Goal: Information Seeking & Learning: Find specific fact

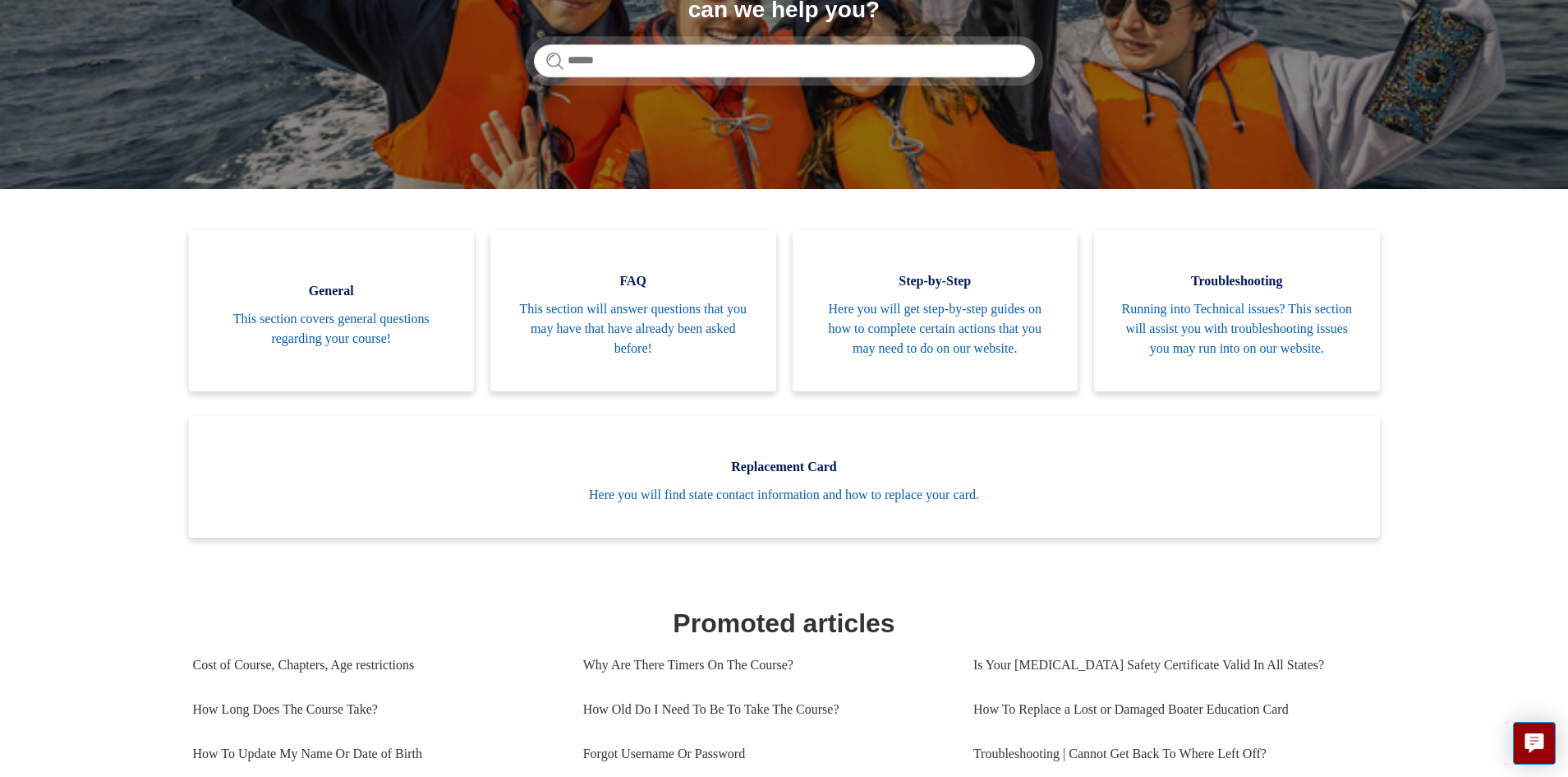
scroll to position [247, 0]
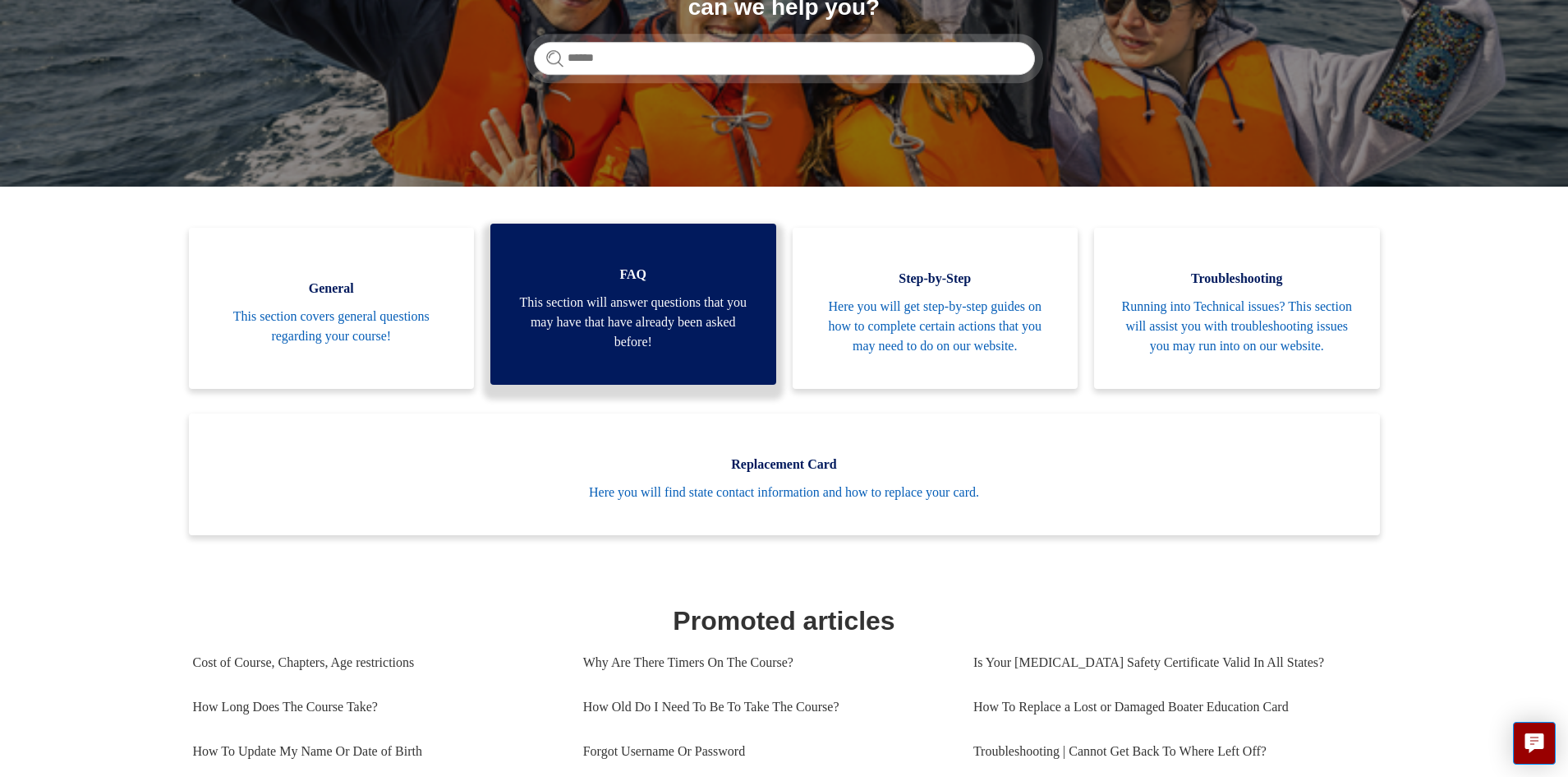
click at [648, 320] on span "This section will answer questions that you may have that have already been ask…" at bounding box center [633, 322] width 236 height 59
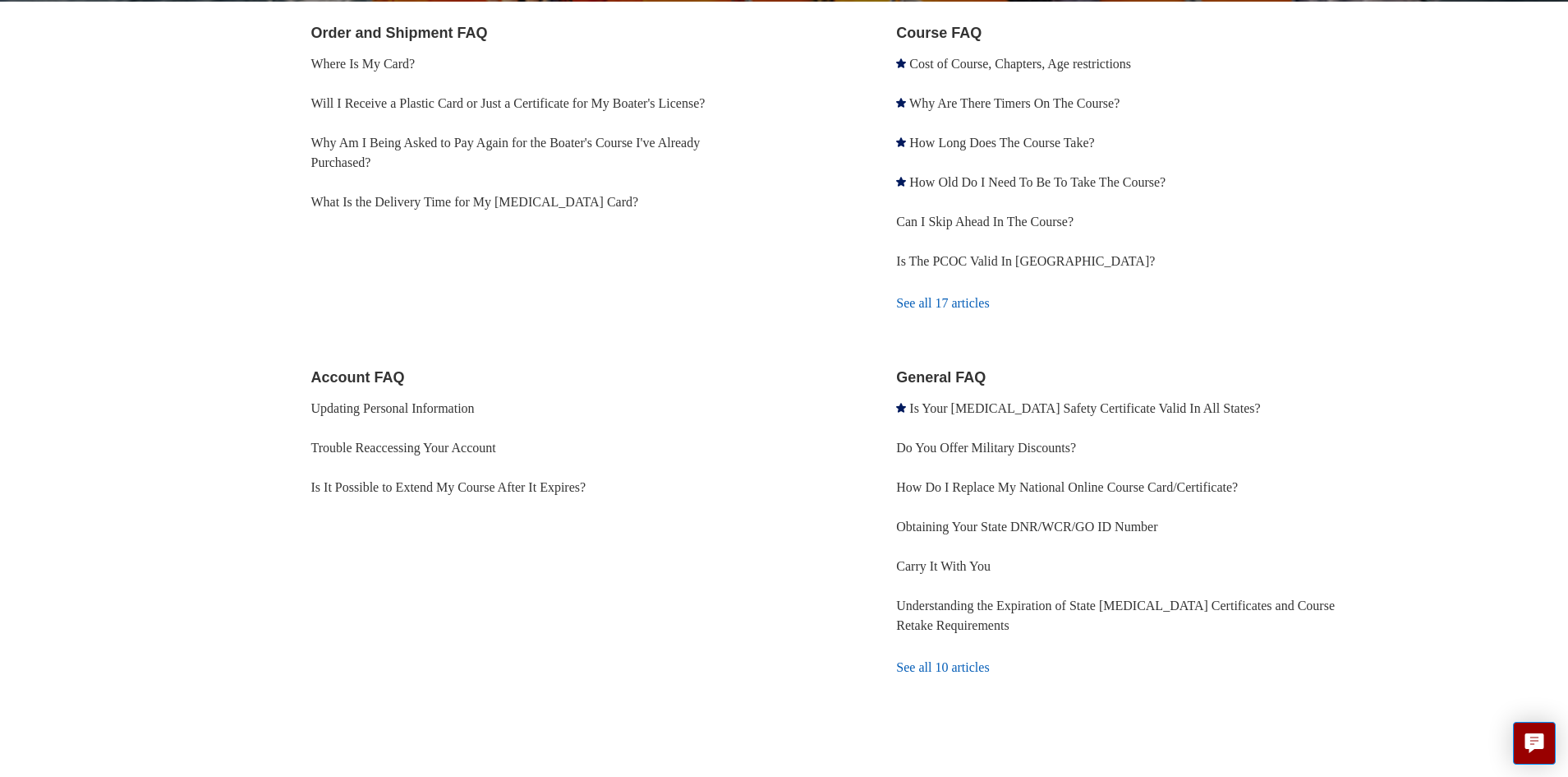
scroll to position [333, 0]
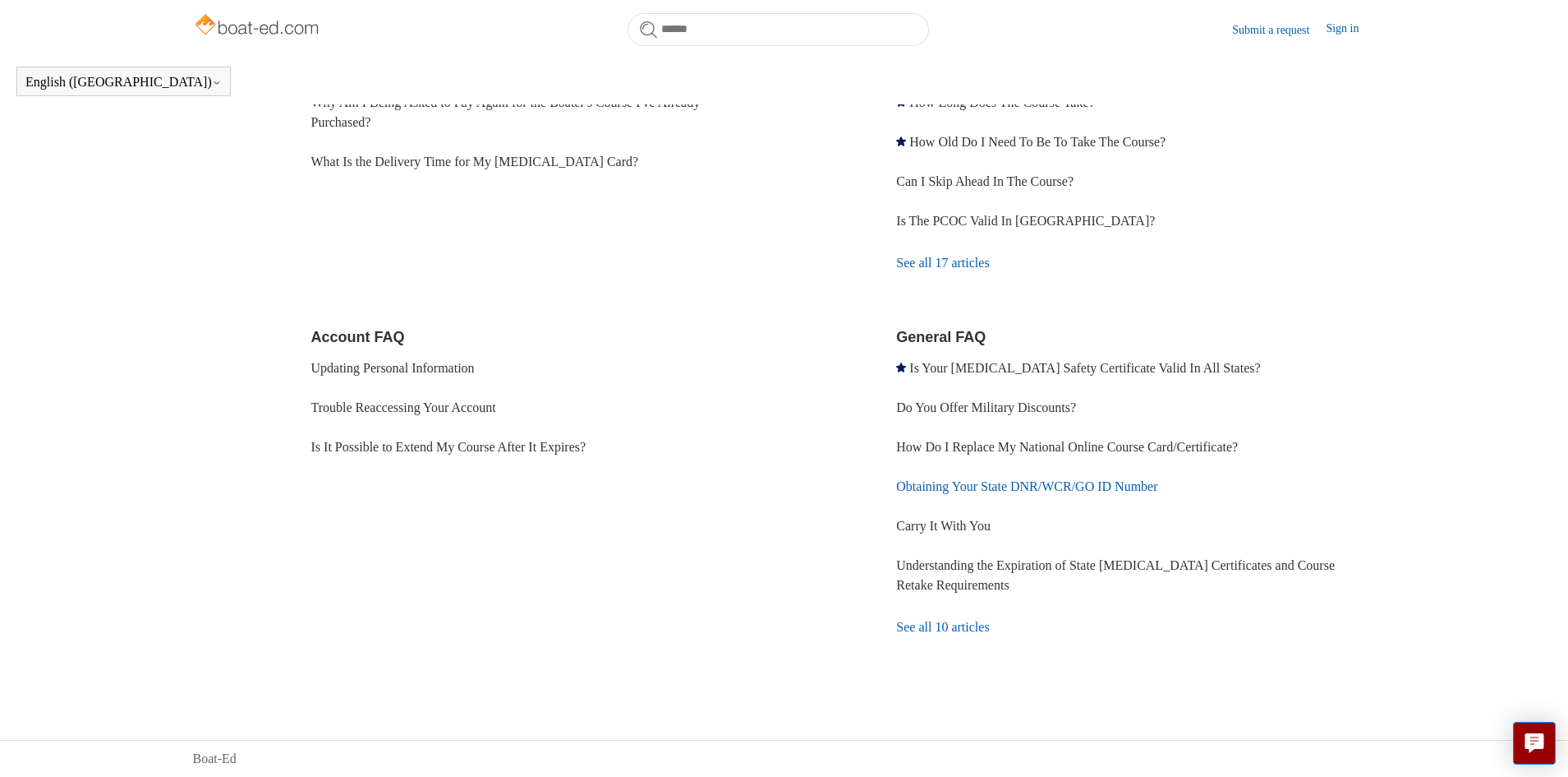
click at [1123, 486] on link "Obtaining Your State DNR/WCR/GO ID Number" at bounding box center [1027, 486] width 261 height 14
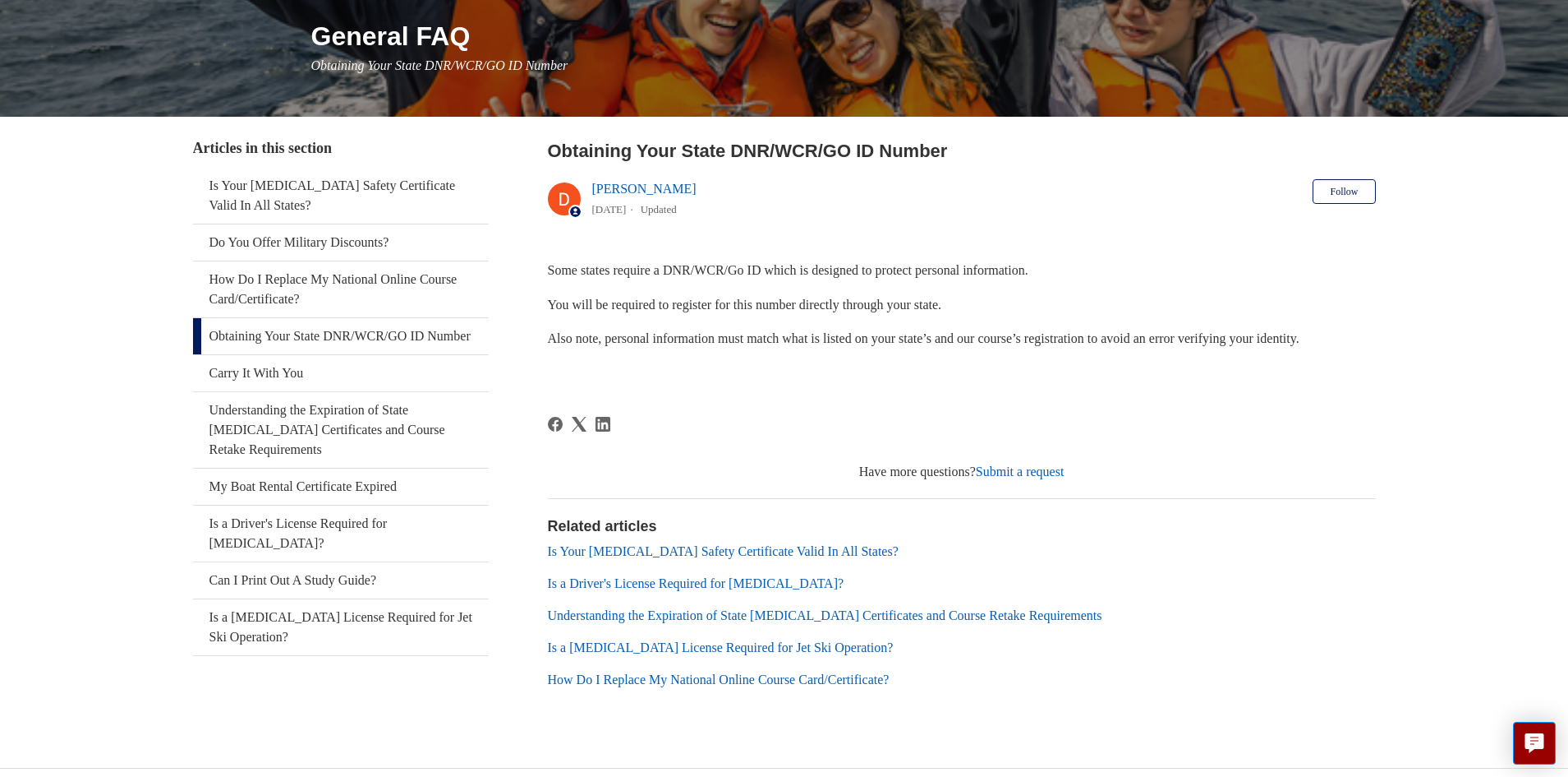
scroll to position [227, 0]
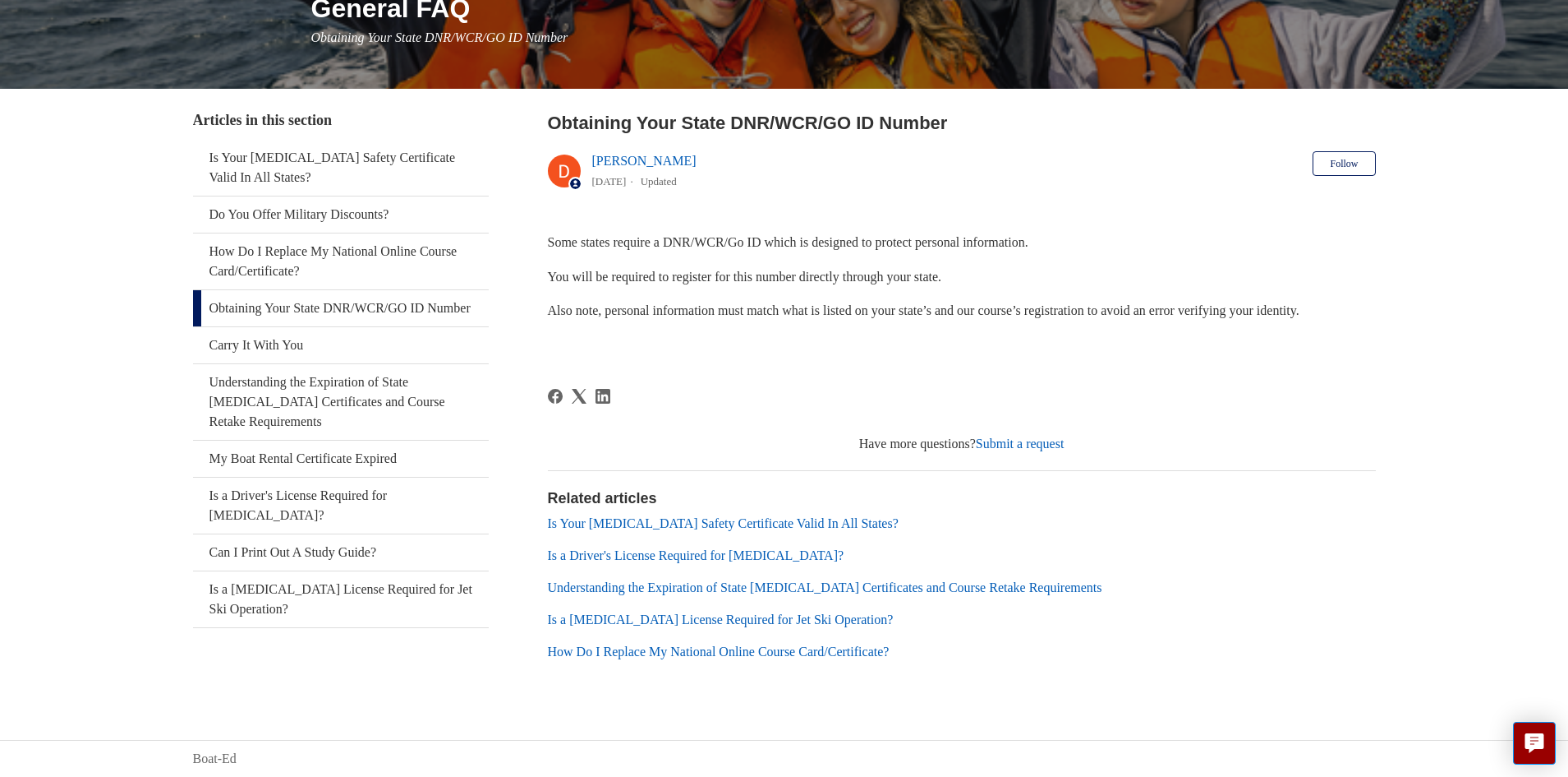
click at [638, 160] on link "Deborah Fagan" at bounding box center [644, 160] width 105 height 14
click at [299, 155] on link "Is Your [MEDICAL_DATA] Safety Certificate Valid In All States?" at bounding box center [340, 167] width 296 height 56
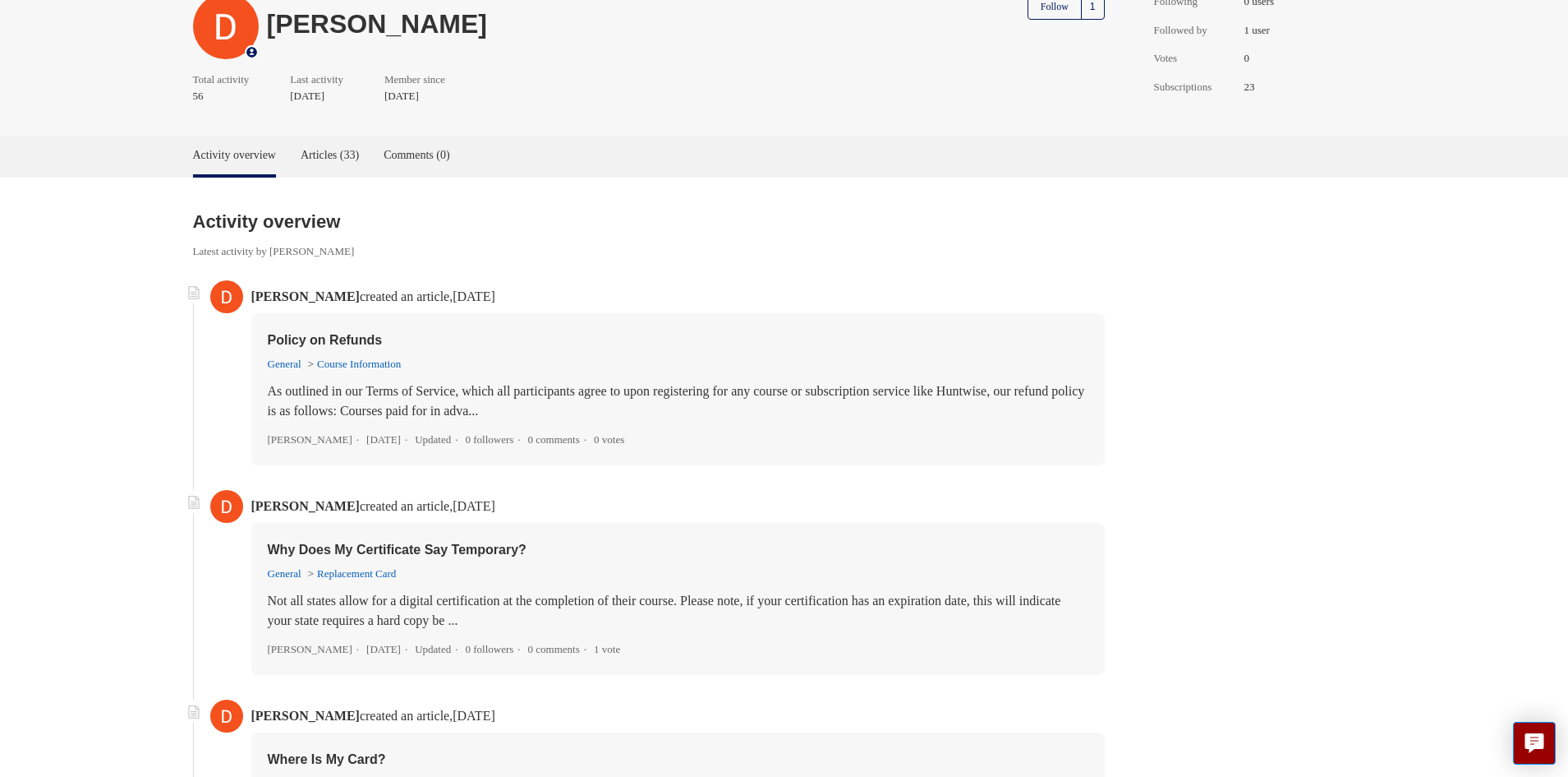
scroll to position [81, 0]
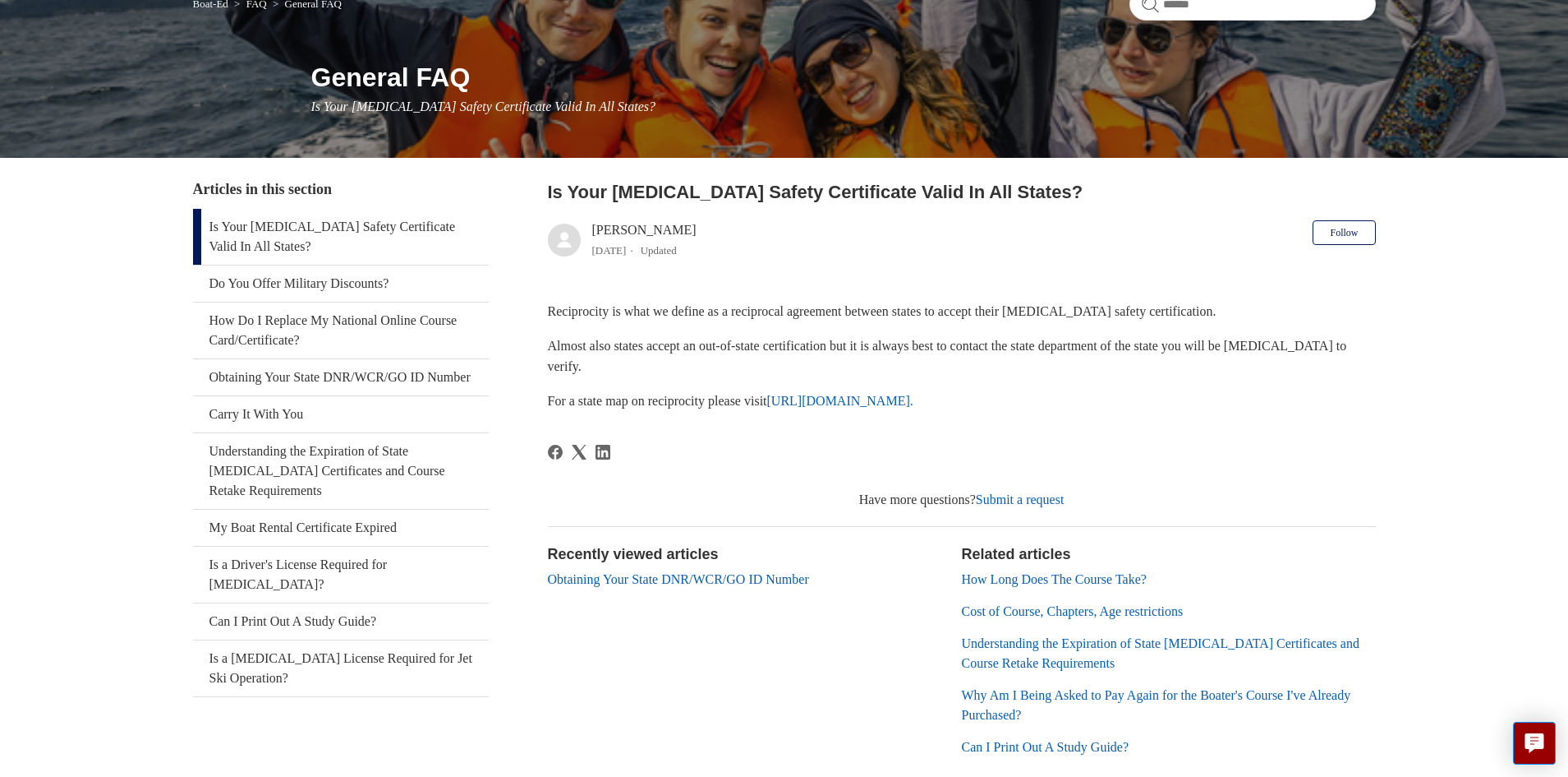
scroll to position [247, 0]
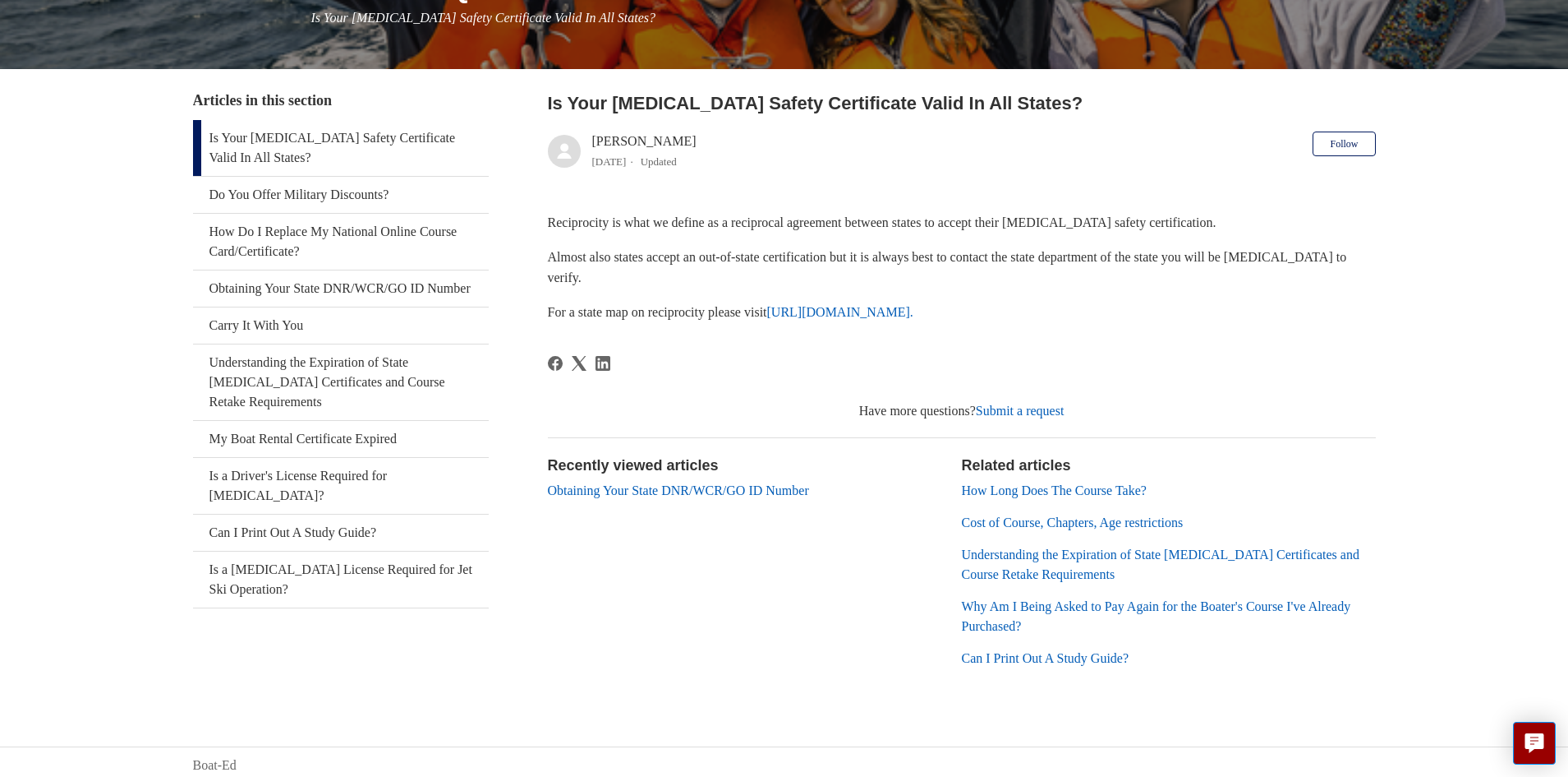
click at [892, 309] on link "https://www.nasbla.org/nasblamain/education/reciprocity." at bounding box center [840, 311] width 146 height 14
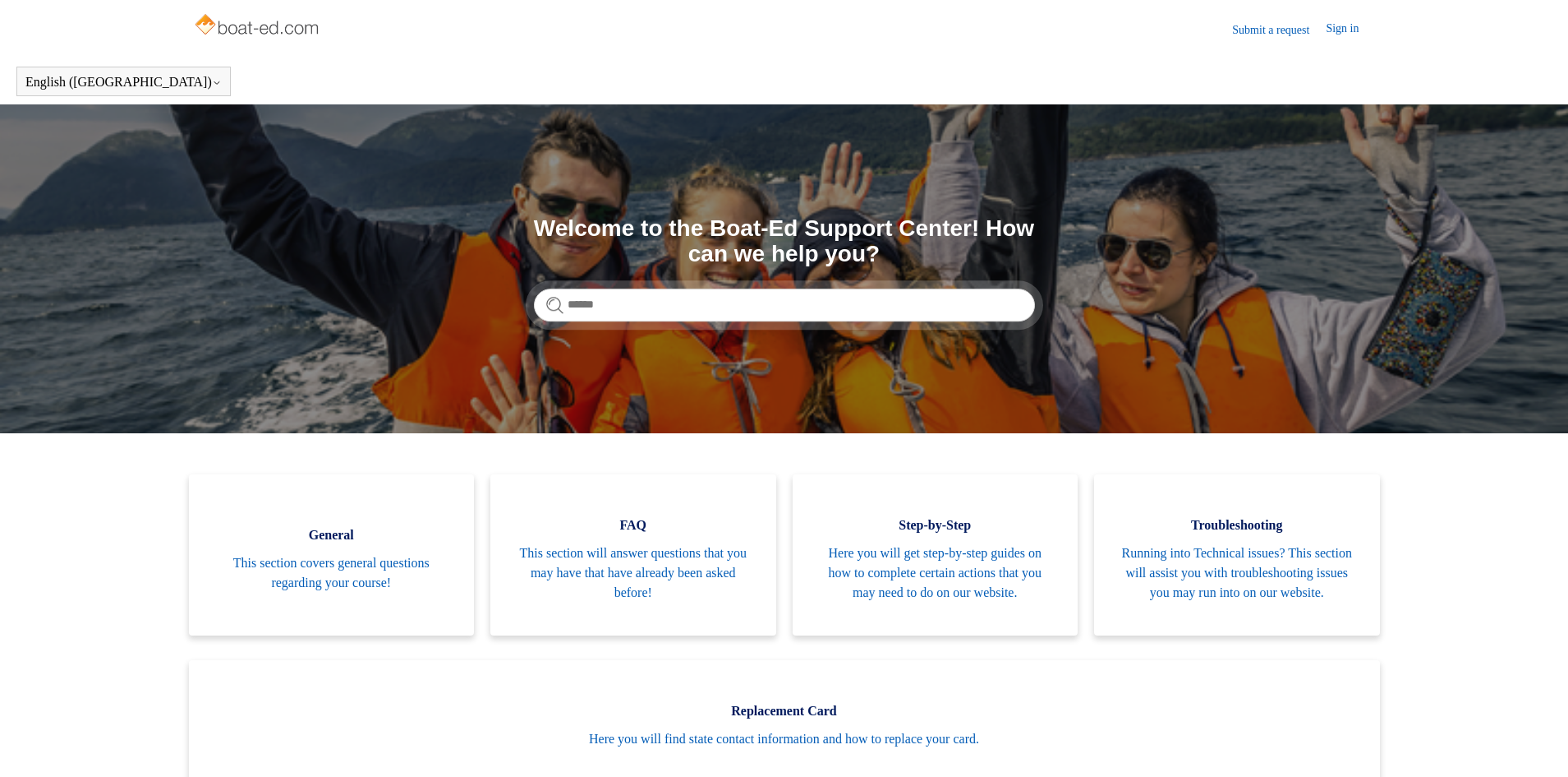
scroll to position [247, 0]
